Goal: Information Seeking & Learning: Check status

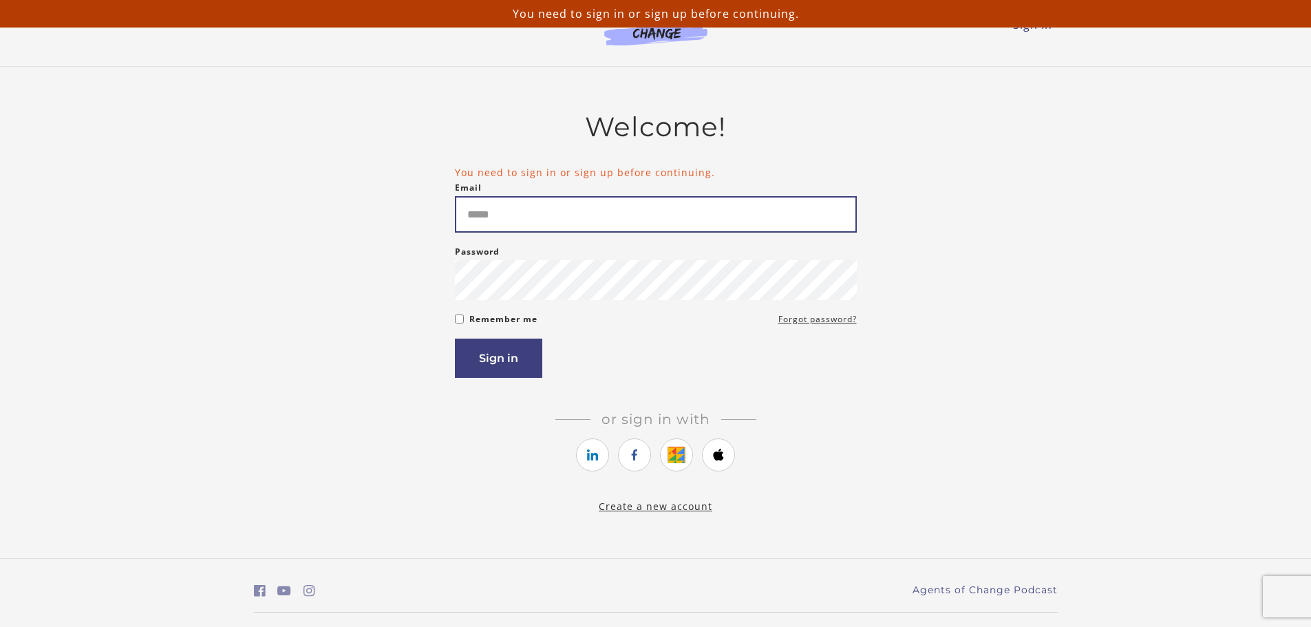
click at [495, 209] on input "Email" at bounding box center [656, 214] width 402 height 36
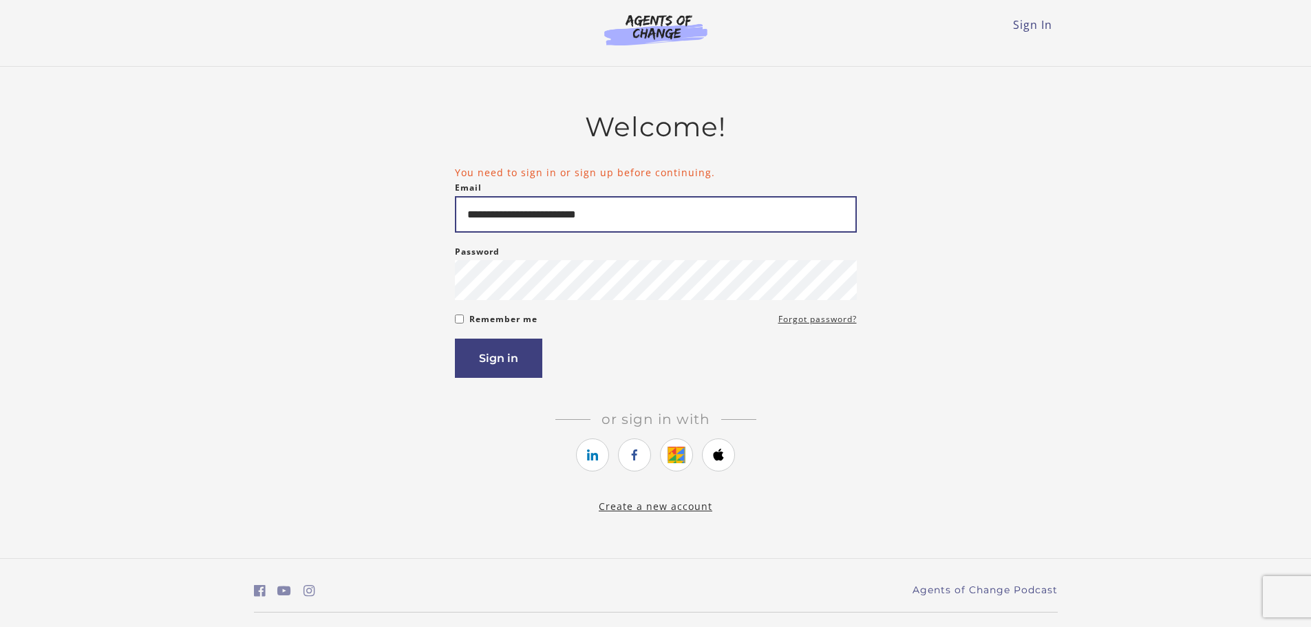
type input "**********"
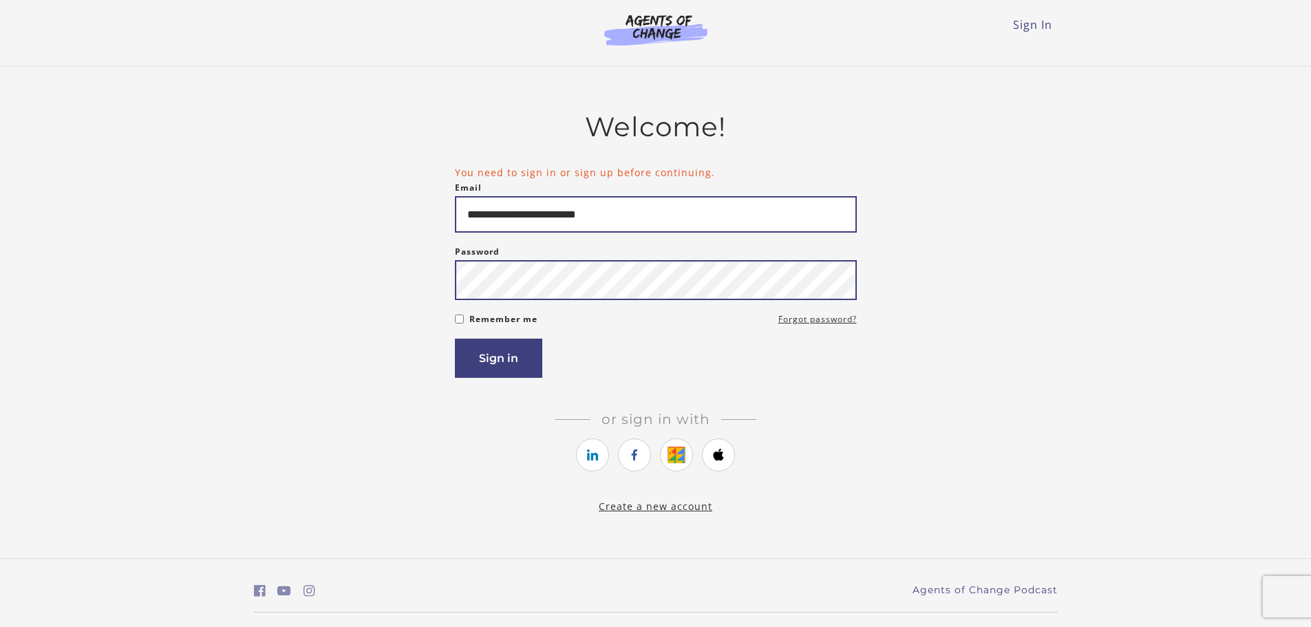
click at [455, 339] on button "Sign in" at bounding box center [498, 358] width 87 height 39
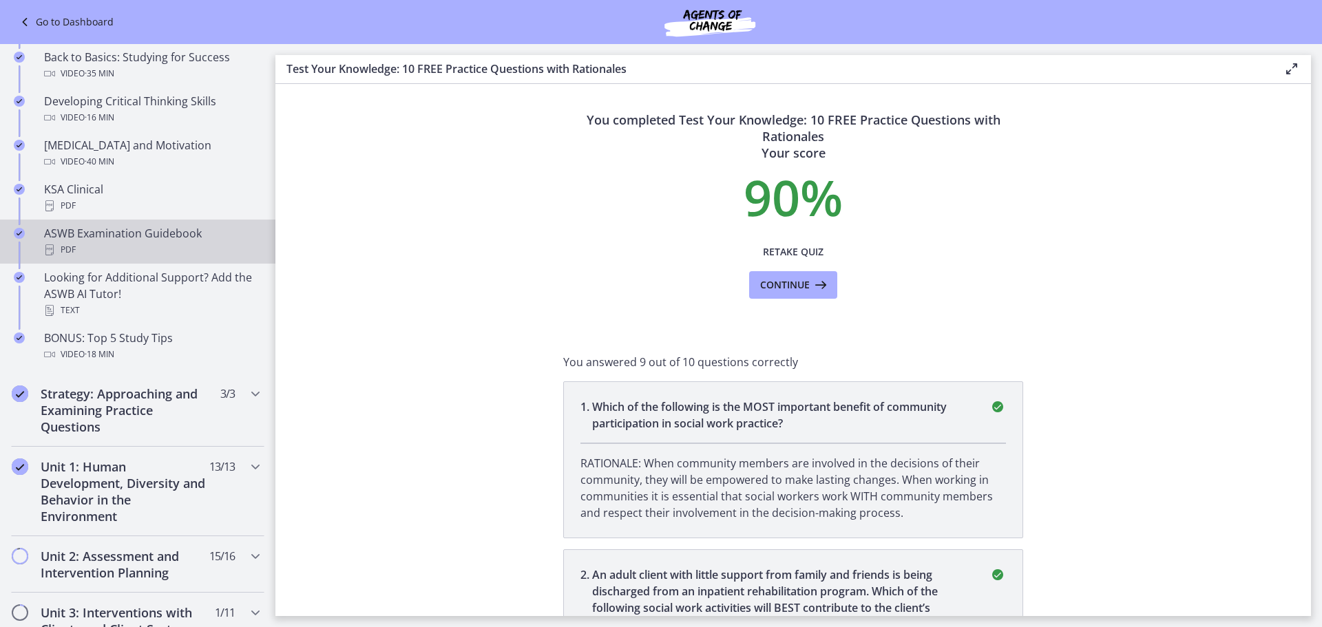
scroll to position [58, 0]
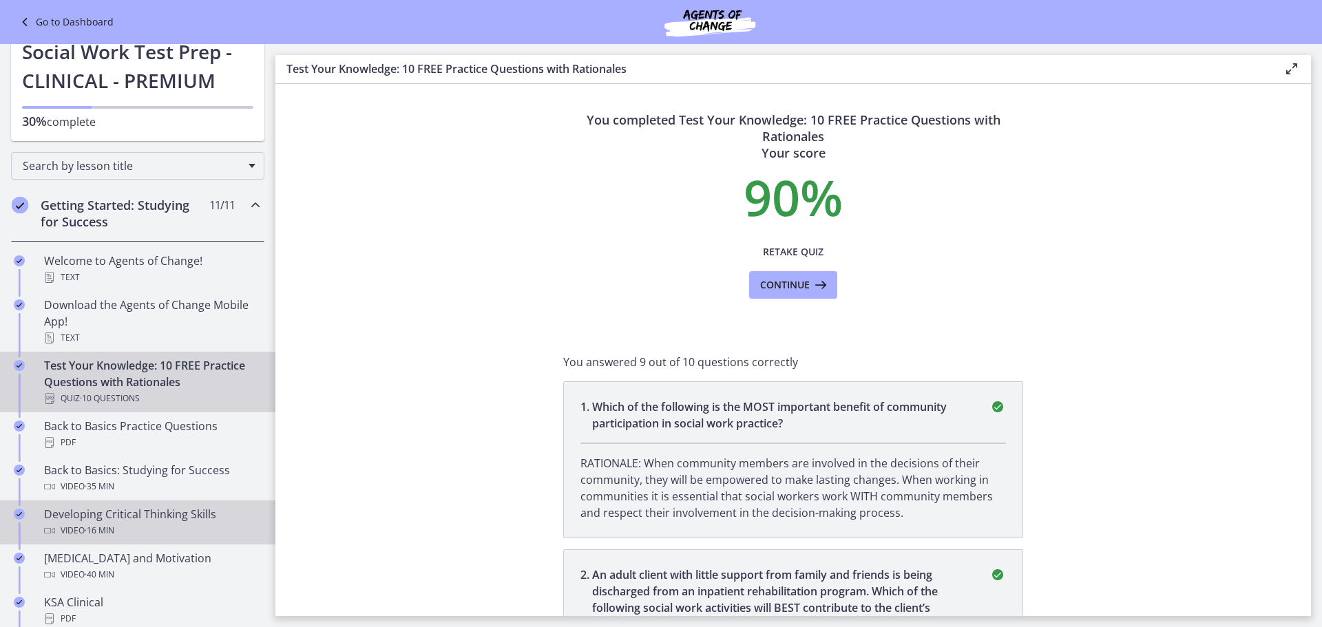
drag, startPoint x: 405, startPoint y: 334, endPoint x: 64, endPoint y: 529, distance: 393.1
click at [379, 368] on section "You completed Test Your Knowledge: 10 FREE Practice Questions with Rationales Y…" at bounding box center [792, 350] width 1035 height 532
